Goal: Navigation & Orientation: Go to known website

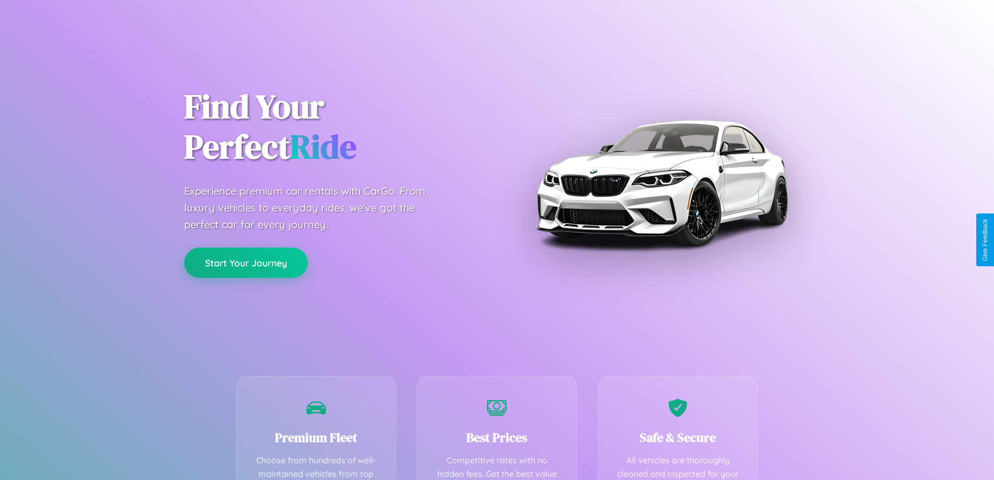
click at [246, 263] on button "Start Your Journey" at bounding box center [246, 262] width 124 height 30
click at [246, 262] on button "Start Your Journey" at bounding box center [246, 262] width 124 height 30
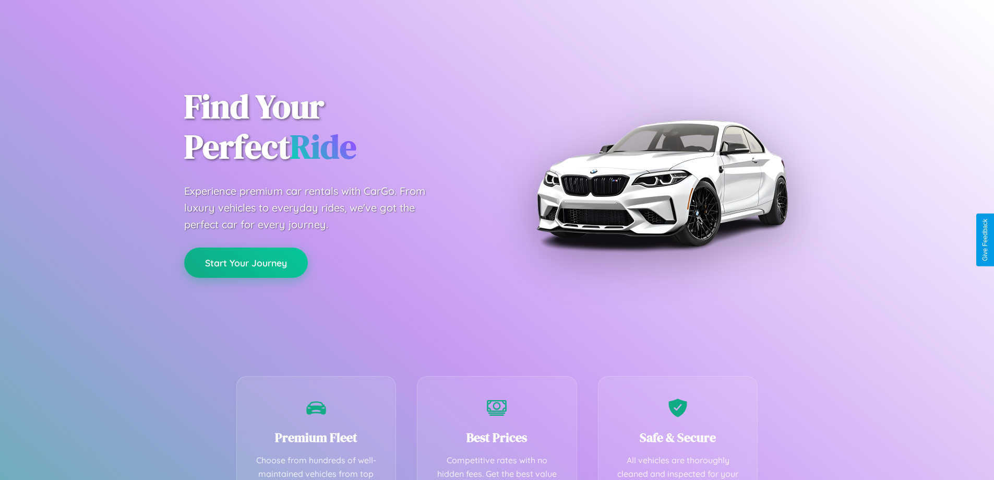
click at [246, 262] on button "Start Your Journey" at bounding box center [246, 262] width 124 height 30
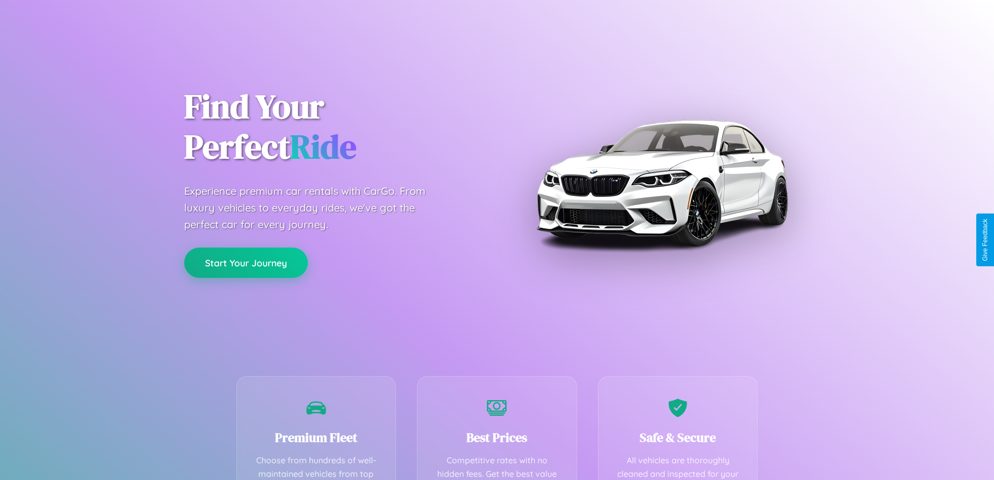
click at [246, 262] on button "Start Your Journey" at bounding box center [246, 262] width 124 height 30
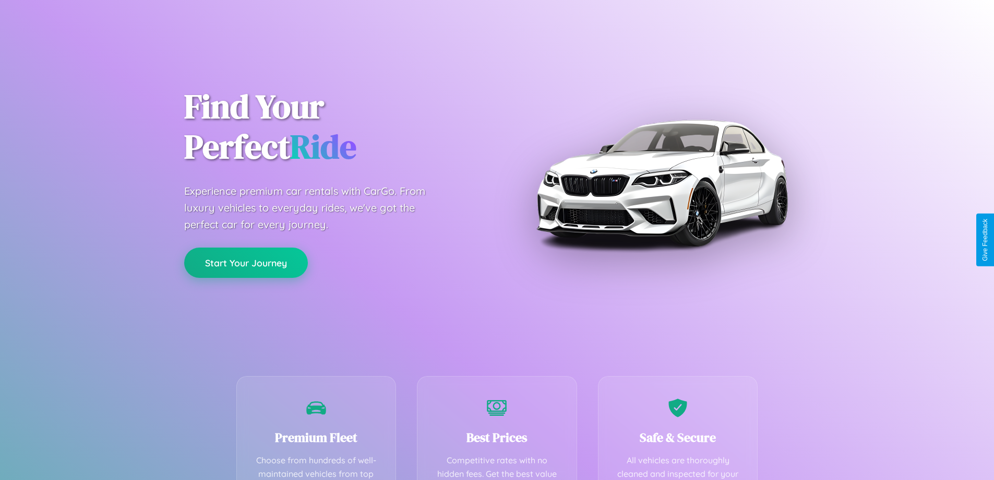
click at [246, 262] on button "Start Your Journey" at bounding box center [246, 262] width 124 height 30
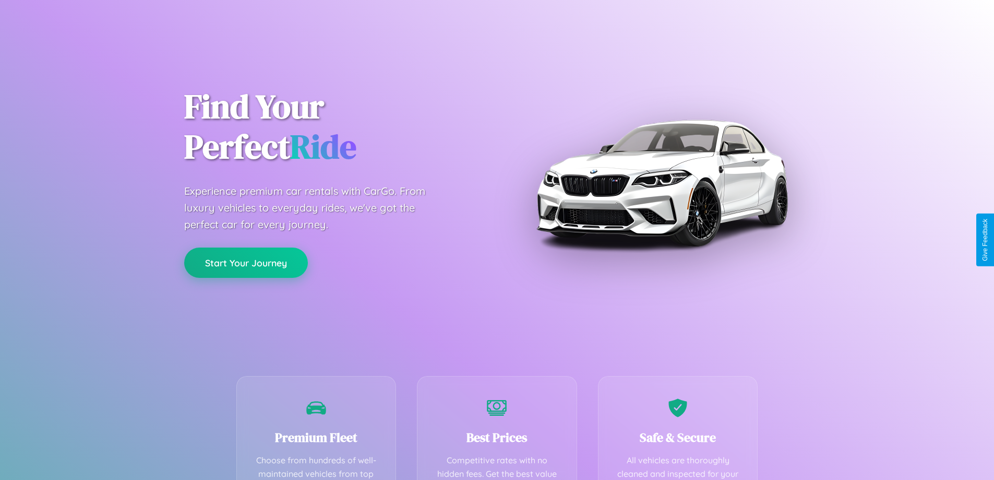
click at [246, 262] on button "Start Your Journey" at bounding box center [246, 262] width 124 height 30
